Goal: Transaction & Acquisition: Purchase product/service

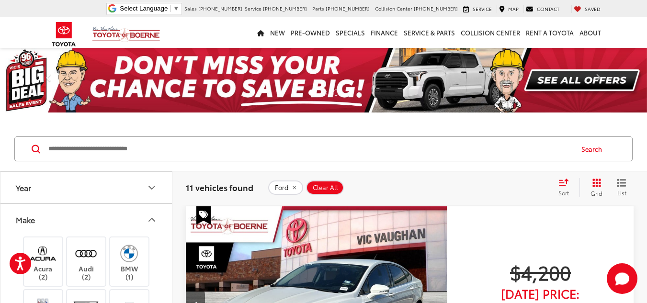
scroll to position [0, 1312]
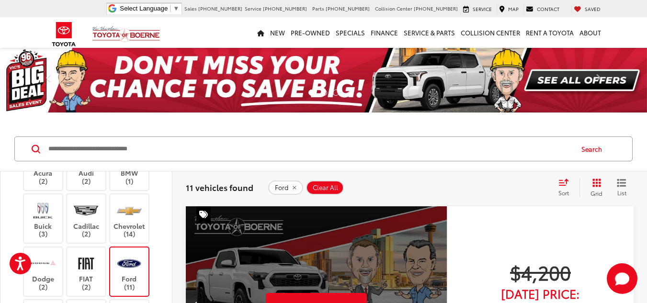
click at [137, 276] on label "Ford (11)" at bounding box center [129, 271] width 39 height 39
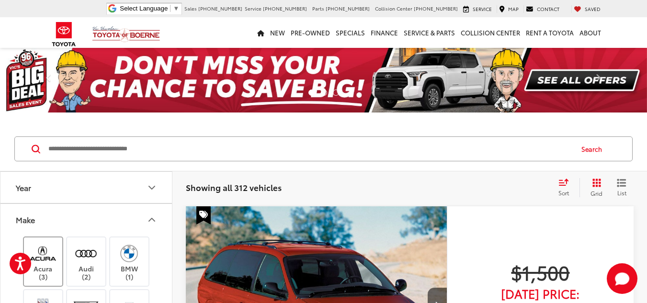
click at [45, 263] on img at bounding box center [43, 253] width 26 height 23
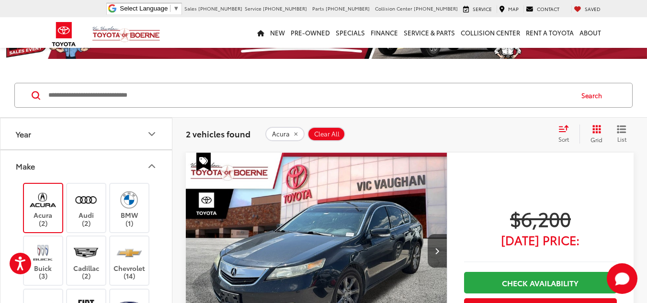
scroll to position [48, 0]
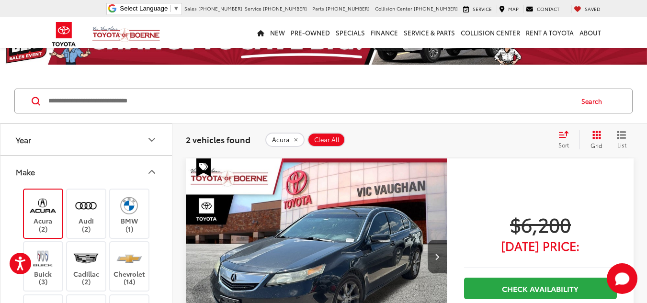
click at [320, 217] on img "2012 Acura TL 3.5 0" at bounding box center [316, 257] width 262 height 197
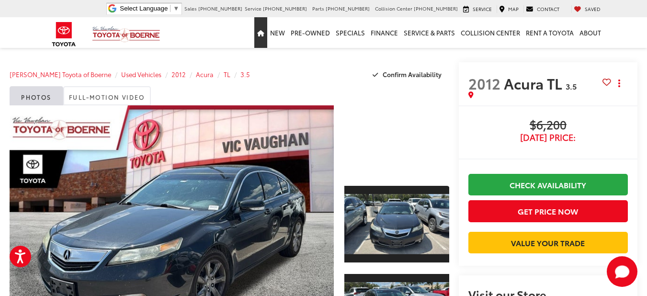
click at [267, 34] on link "Home" at bounding box center [260, 32] width 13 height 31
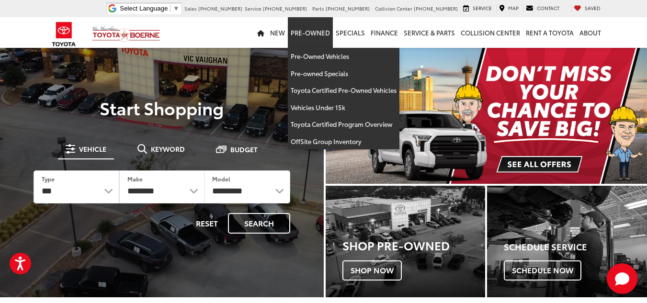
click at [319, 30] on link "Pre-Owned" at bounding box center [310, 32] width 45 height 31
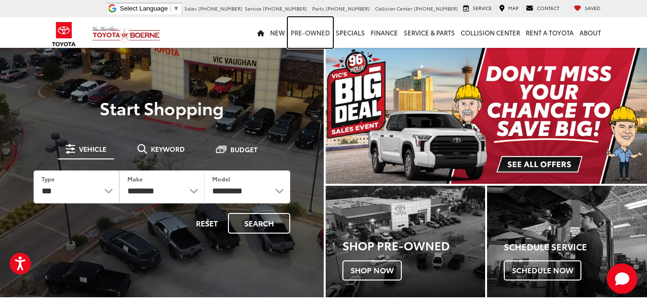
click at [320, 32] on link "Pre-Owned" at bounding box center [310, 32] width 45 height 31
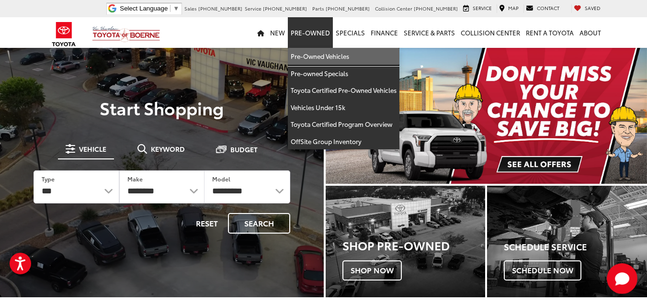
click at [325, 56] on link "Pre-Owned Vehicles" at bounding box center [344, 56] width 112 height 17
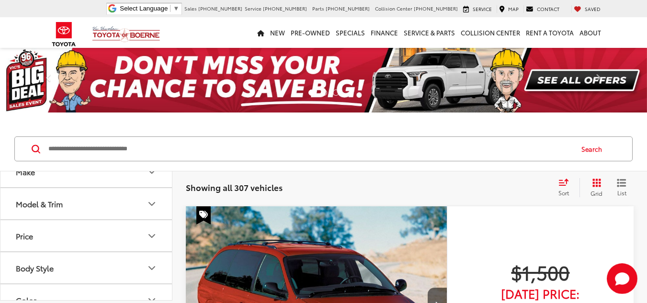
click at [79, 182] on button "Make" at bounding box center [86, 171] width 172 height 31
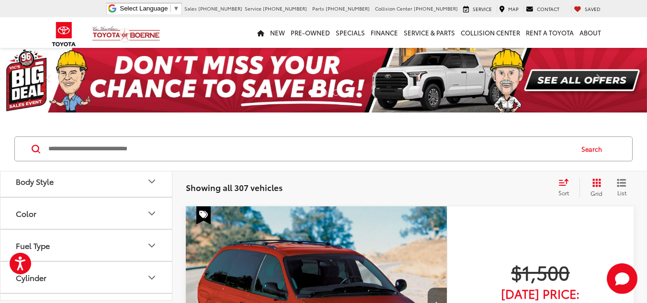
scroll to position [527, 0]
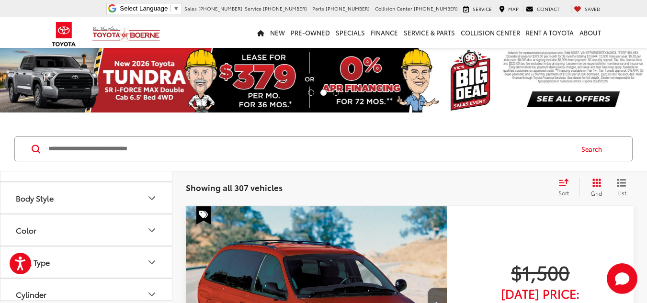
click at [86, 102] on label "Toyota (211)" at bounding box center [86, 94] width 39 height 16
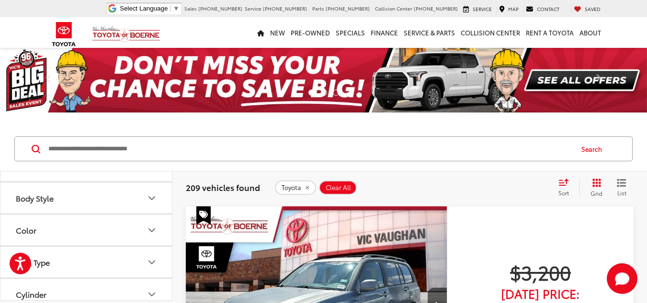
scroll to position [575, 0]
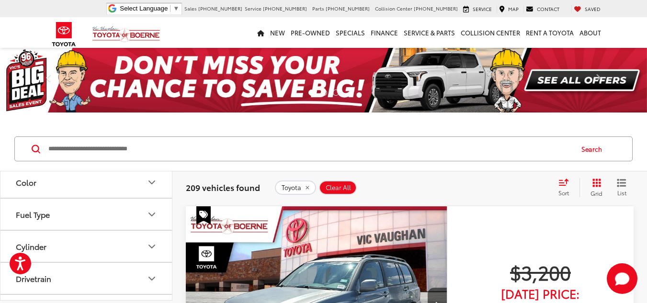
click at [128, 102] on button "Model & Trim" at bounding box center [86, 85] width 172 height 31
click at [55, 130] on label "Prius (3)" at bounding box center [86, 121] width 129 height 17
click at [28, 256] on button "Open accessiBe: accessibility options, statement and help" at bounding box center [21, 264] width 24 height 24
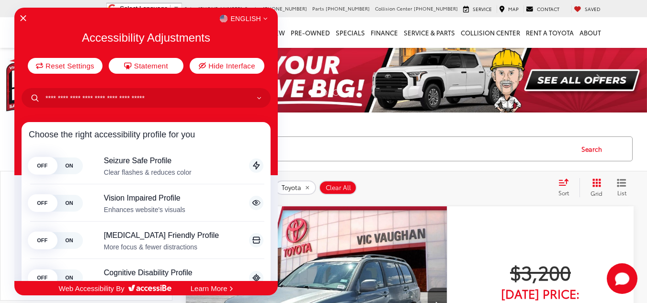
click at [439, 125] on div at bounding box center [323, 151] width 647 height 303
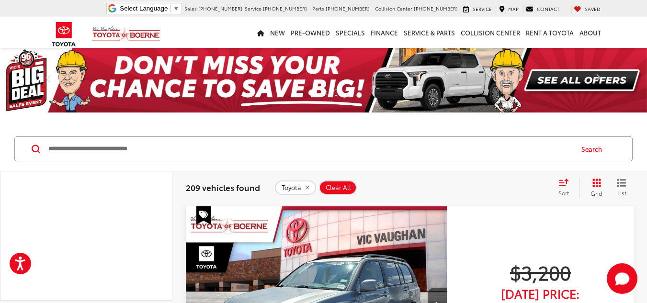
scroll to position [862, 0]
click at [26, 82] on label "Prius (3)" at bounding box center [86, 73] width 129 height 17
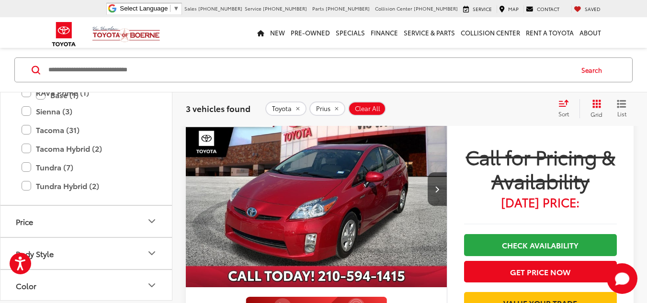
scroll to position [814, 0]
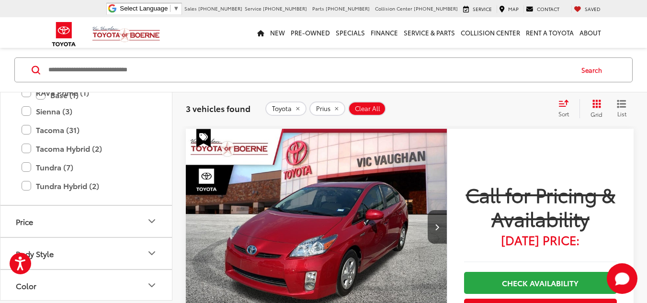
click at [417, 102] on div "Toyota Prius Clear All + 0" at bounding box center [407, 109] width 284 height 14
click at [196, 36] on div "New New Vehicles New Specials New Tundra Inventory Schedule Test Drive ToyotaCa…" at bounding box center [324, 32] width 560 height 31
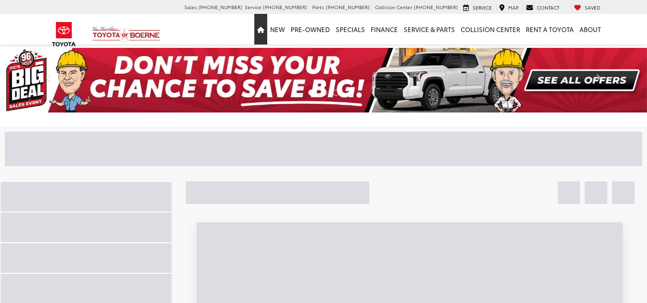
scroll to position [278, 0]
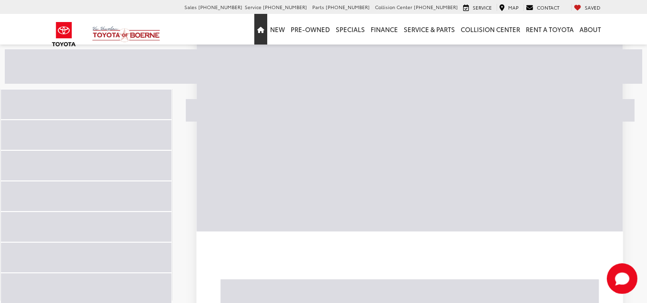
click at [264, 32] on icon "Home" at bounding box center [260, 30] width 7 height 6
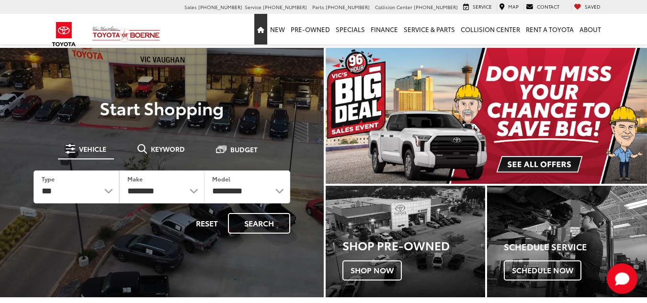
click at [263, 31] on icon "Home" at bounding box center [260, 30] width 7 height 6
